Goal: Task Accomplishment & Management: Use online tool/utility

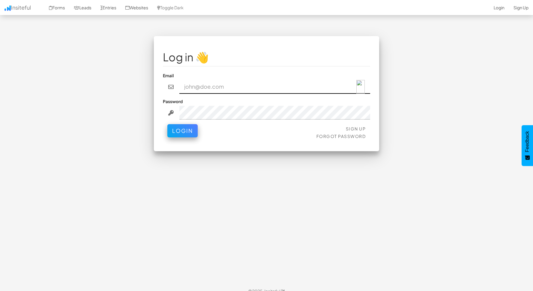
click at [231, 86] on input "email" at bounding box center [274, 87] width 191 height 14
click at [364, 88] on img at bounding box center [360, 87] width 8 height 14
type input "[EMAIL_ADDRESS][DOMAIN_NAME]"
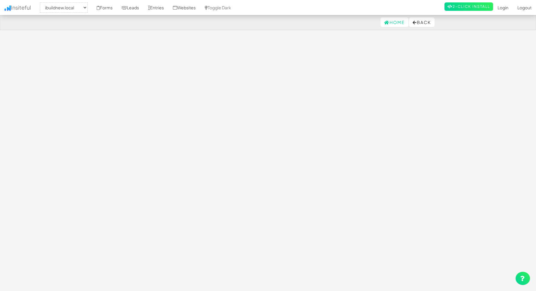
select select "1661"
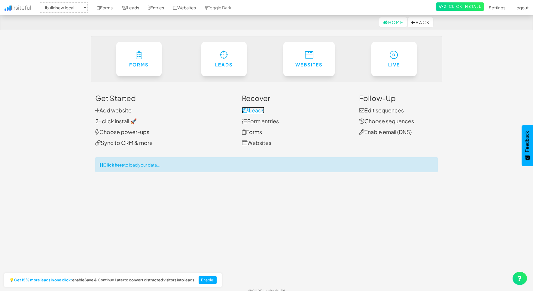
click at [256, 110] on link "Leads" at bounding box center [253, 110] width 23 height 7
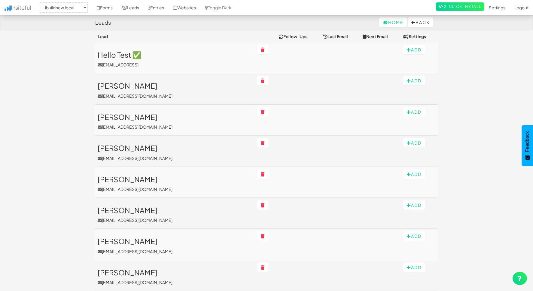
scroll to position [65, 0]
click at [88, 8] on select "-- None -- www.ibuildnew.com.au ibuildnew.com.au lps.ibuildnew.com.au lp.ibuild…" at bounding box center [64, 7] width 48 height 10
select select "1269"
click at [42, 2] on select "-- None -- www.ibuildnew.com.au ibuildnew.com.au lps.ibuildnew.com.au lp.ibuild…" at bounding box center [64, 7] width 48 height 10
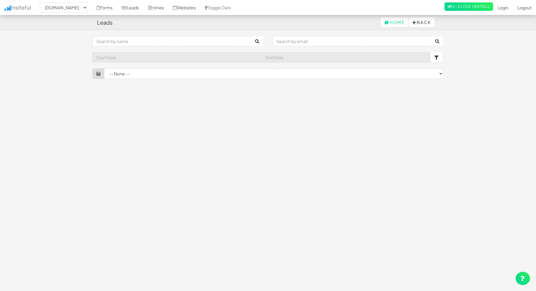
select select "1269"
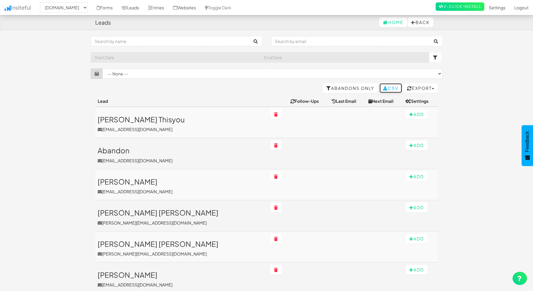
click at [387, 88] on link "CSV" at bounding box center [390, 88] width 23 height 10
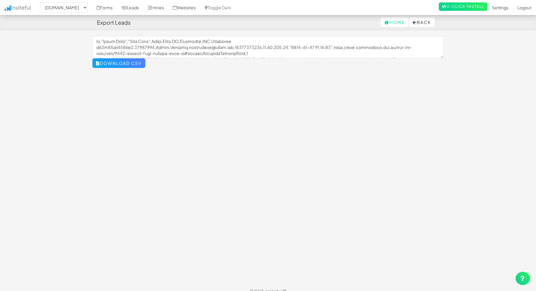
select select "1269"
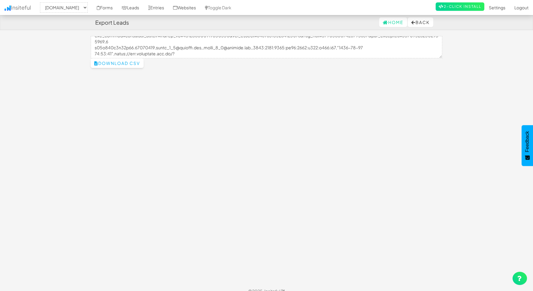
scroll to position [156, 0]
click at [133, 63] on button "Download CSV" at bounding box center [117, 63] width 53 height 10
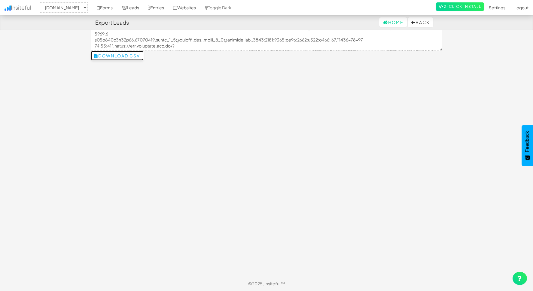
scroll to position [0, 0]
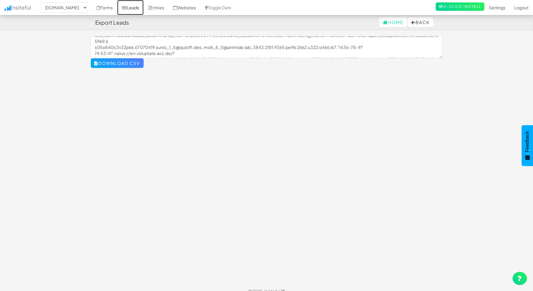
click at [127, 6] on icon at bounding box center [124, 8] width 5 height 4
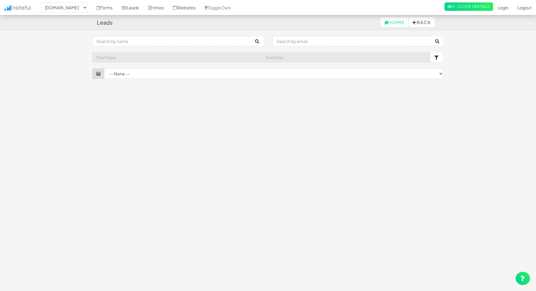
select select "1269"
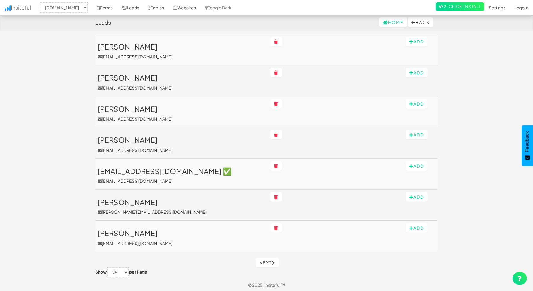
scroll to position [633, 0]
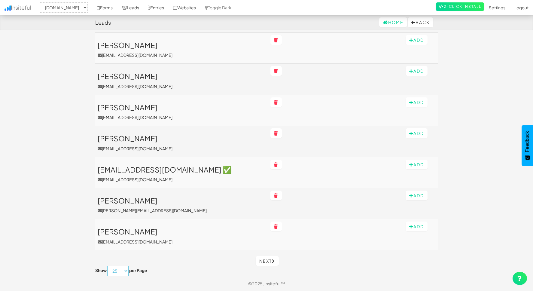
click at [119, 270] on select "10 25 50 75 100" at bounding box center [117, 270] width 21 height 10
select select "100"
click at [108, 265] on select "10 25 50 75 100" at bounding box center [117, 270] width 21 height 10
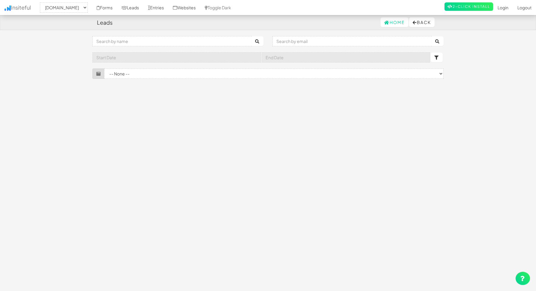
select select "1269"
click at [249, 140] on div "Toggle navigation Insiteful -- None -- [DOMAIN_NAME] [DOMAIN_NAME] [DOMAIN_NAME…" at bounding box center [267, 159] width 351 height 247
select select "100"
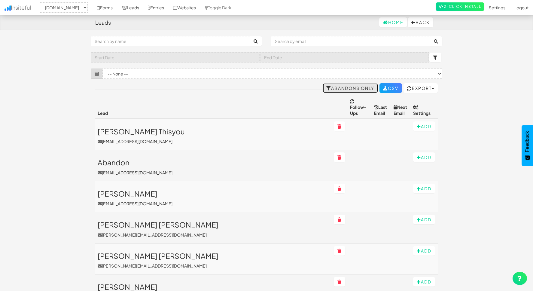
click at [351, 86] on link "Abandons Only" at bounding box center [350, 88] width 55 height 10
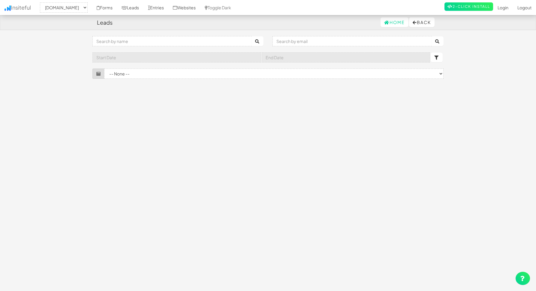
select select "1269"
select select "100"
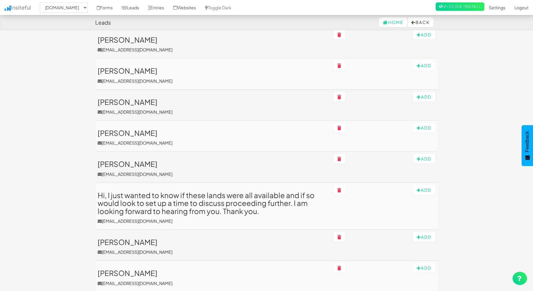
scroll to position [2562, 0]
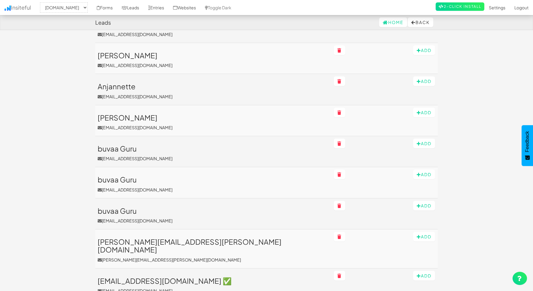
scroll to position [2188, 0]
